Goal: Task Accomplishment & Management: Manage account settings

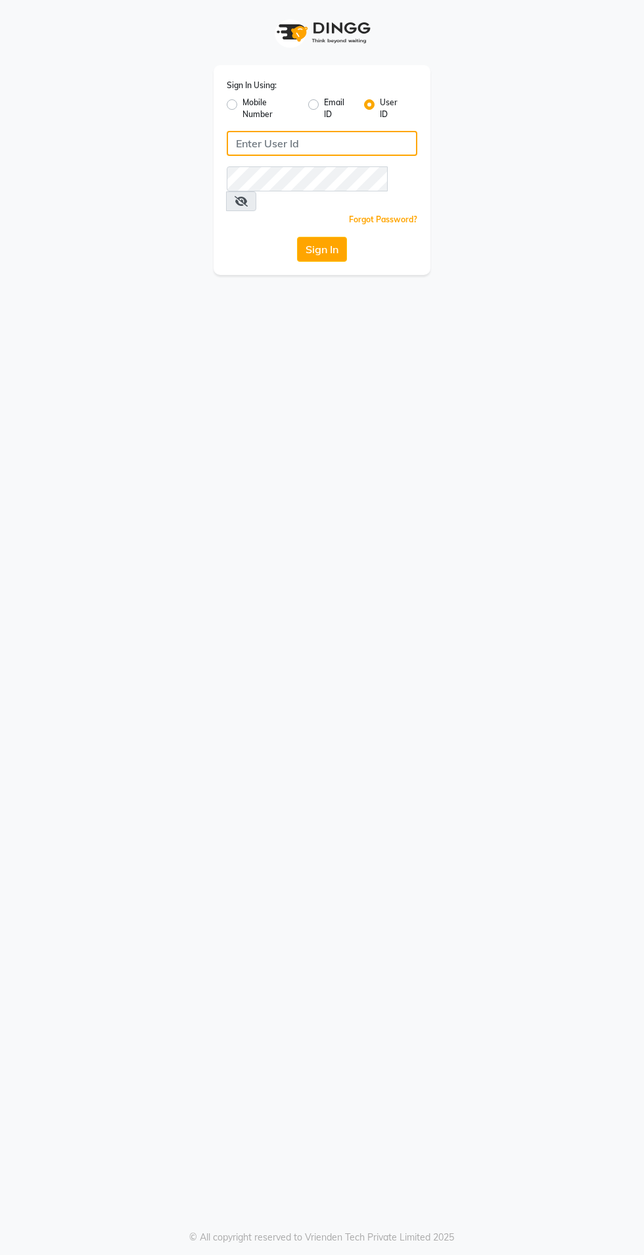
click at [384, 139] on input "Username" at bounding box center [322, 143] width 191 height 25
type input "r3naturals"
click at [297, 237] on button "Sign In" at bounding box center [322, 249] width 50 height 25
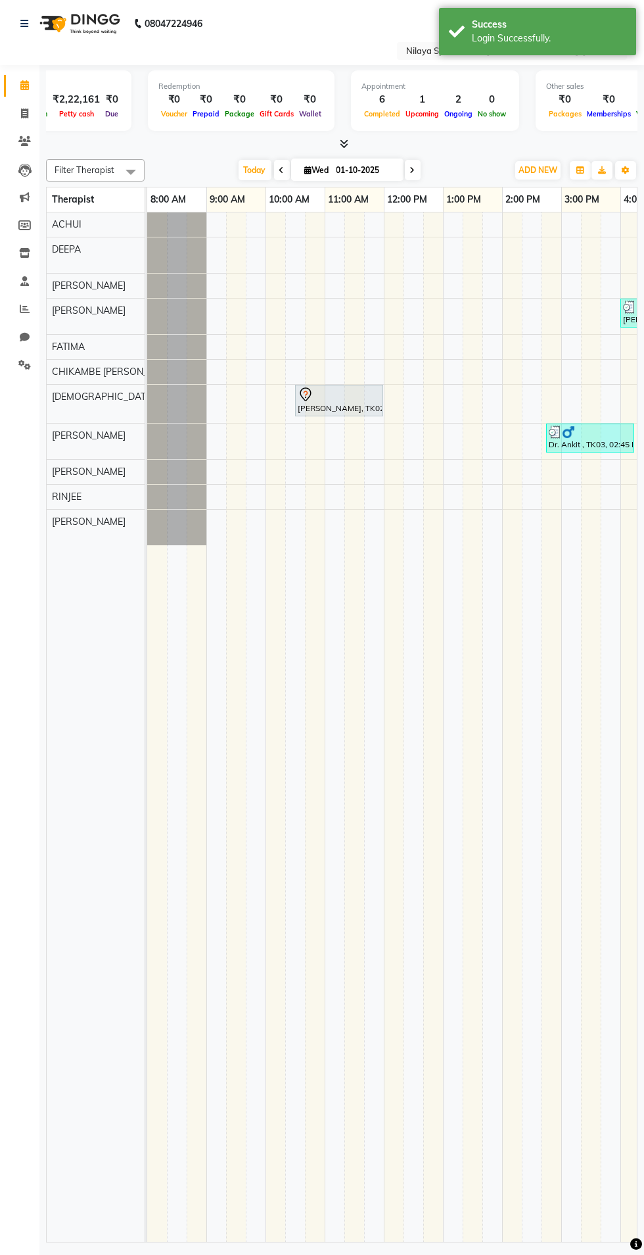
scroll to position [0, 304]
click at [441, 49] on div "Success Login Successfully." at bounding box center [537, 31] width 197 height 47
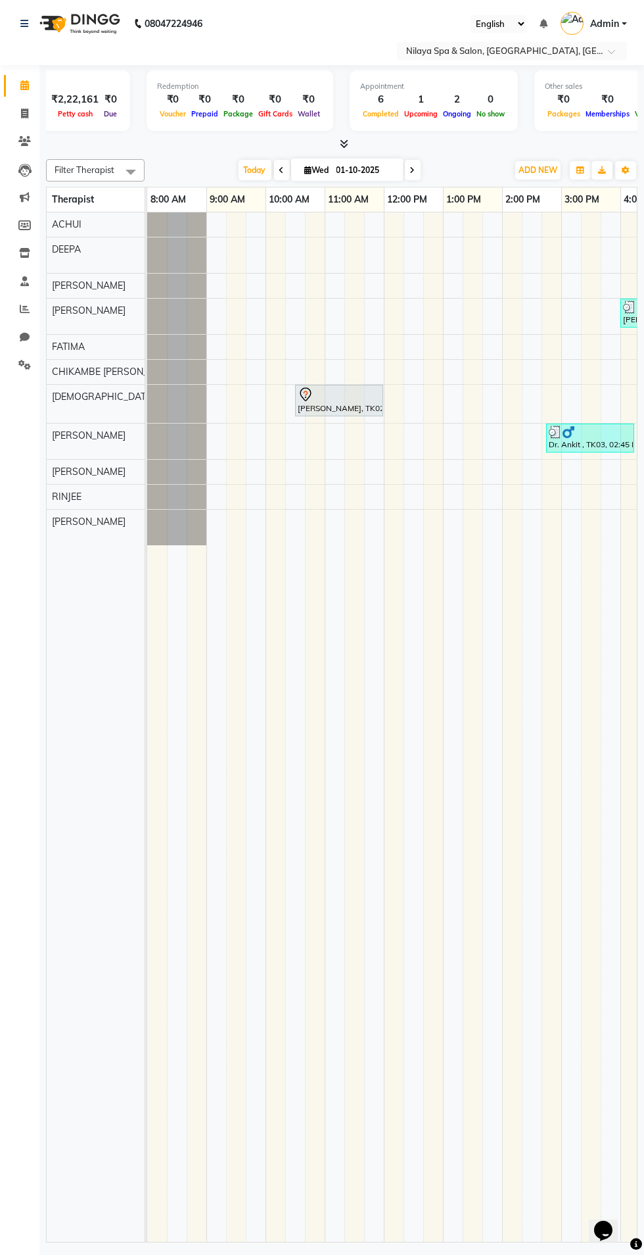
scroll to position [0, 0]
click at [18, 370] on span at bounding box center [24, 365] width 23 height 15
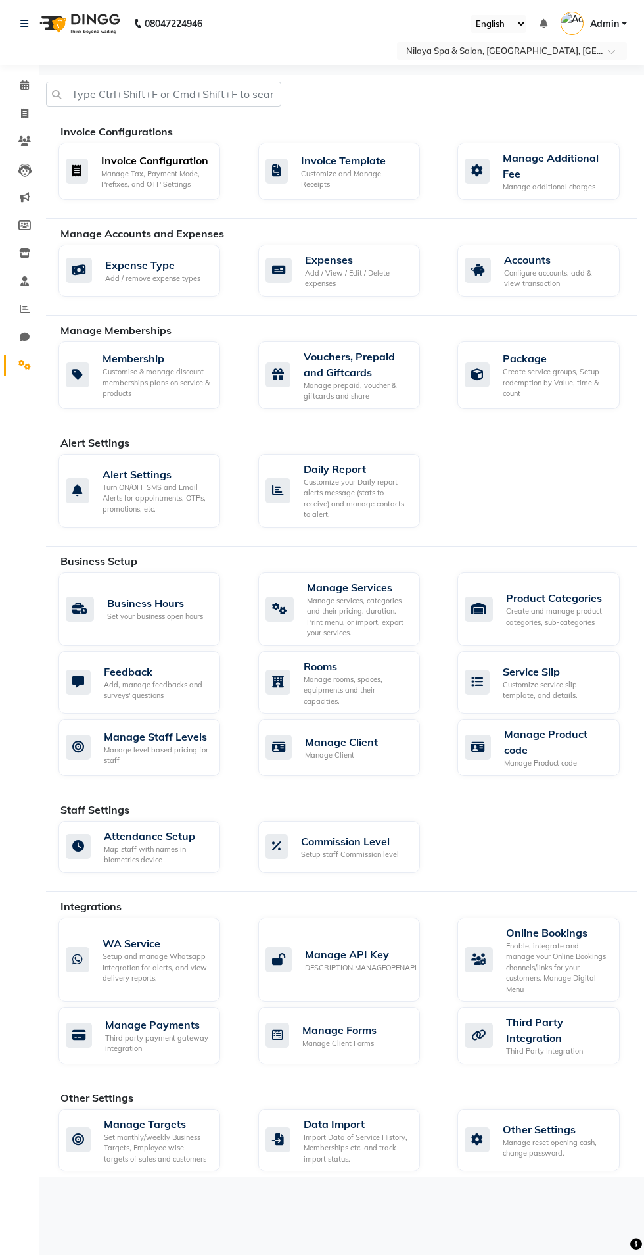
click at [218, 187] on div "Invoice Configuration Manage Tax, Payment Mode, Prefixes, and OTP Settings" at bounding box center [140, 171] width 162 height 57
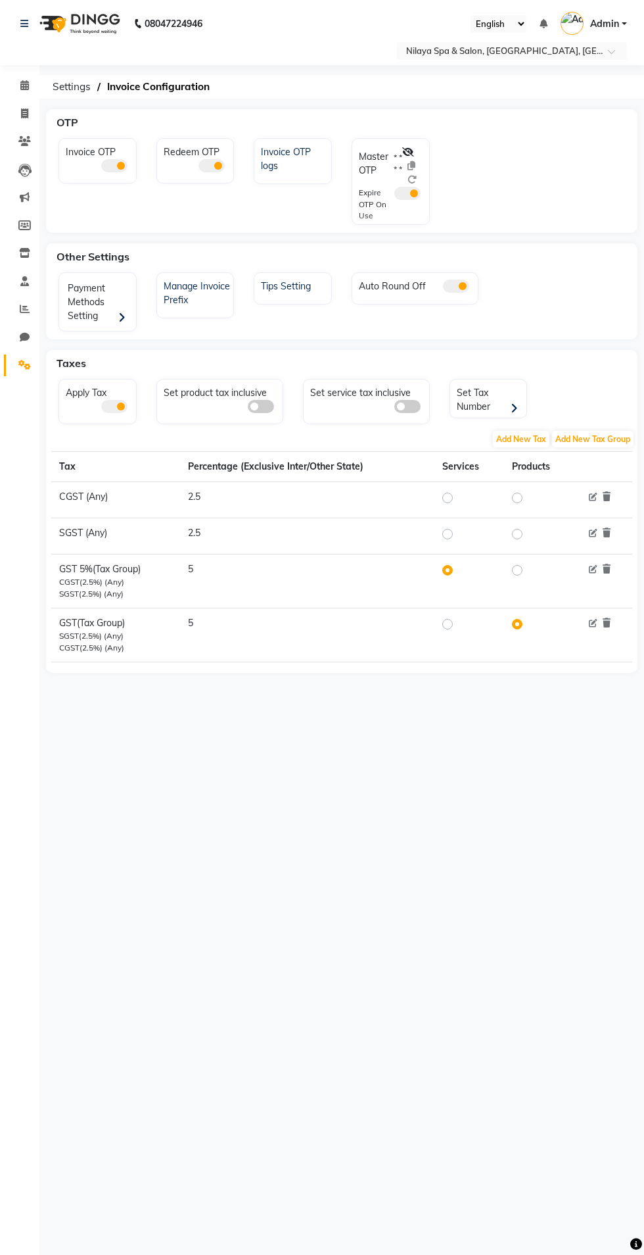
click at [410, 153] on icon at bounding box center [408, 151] width 12 height 9
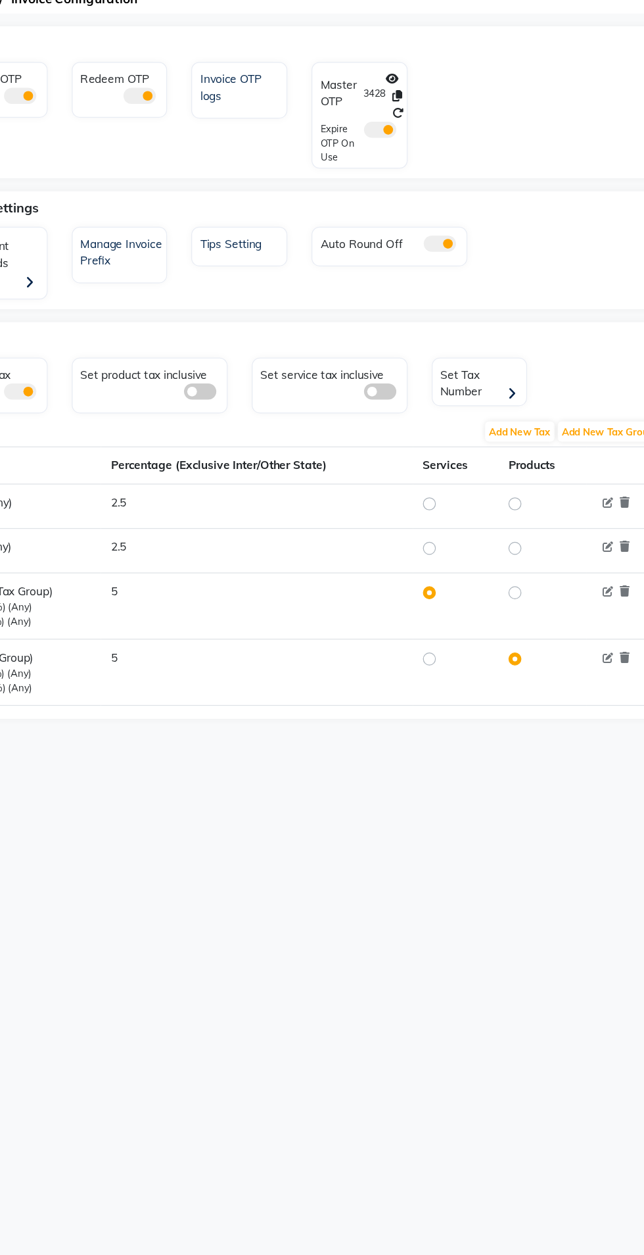
click at [409, 197] on span at bounding box center [408, 193] width 26 height 13
click at [395, 195] on input "checkbox" at bounding box center [395, 195] width 0 height 0
click at [419, 193] on span at bounding box center [408, 193] width 26 height 13
click at [395, 195] on input "checkbox" at bounding box center [395, 195] width 0 height 0
click at [414, 193] on span at bounding box center [408, 193] width 26 height 13
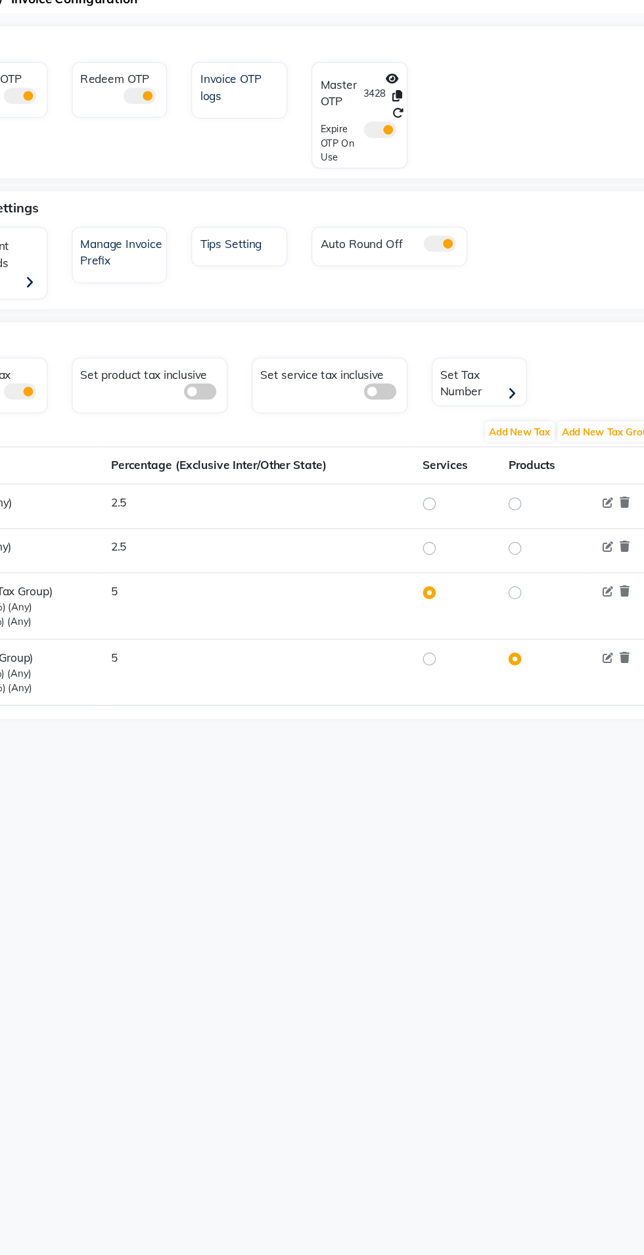
click at [395, 195] on input "checkbox" at bounding box center [395, 195] width 0 height 0
click at [424, 180] on icon at bounding box center [422, 179] width 9 height 9
